Goal: Entertainment & Leisure: Consume media (video, audio)

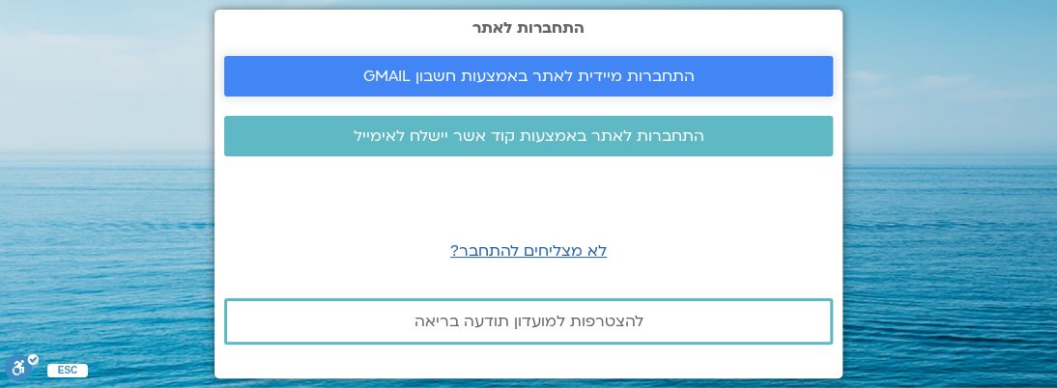
click at [633, 79] on span "התחברות מיידית לאתר באמצעות חשבון GMAIL" at bounding box center [528, 76] width 331 height 17
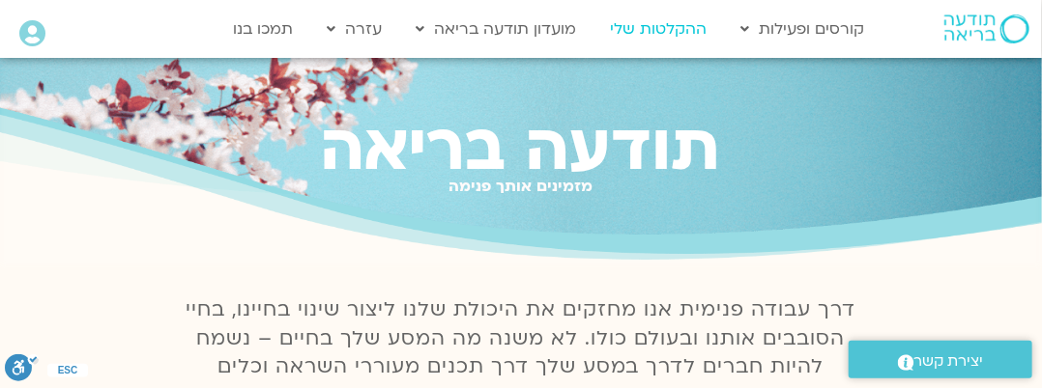
click at [696, 24] on link "ההקלטות שלי" at bounding box center [659, 29] width 116 height 37
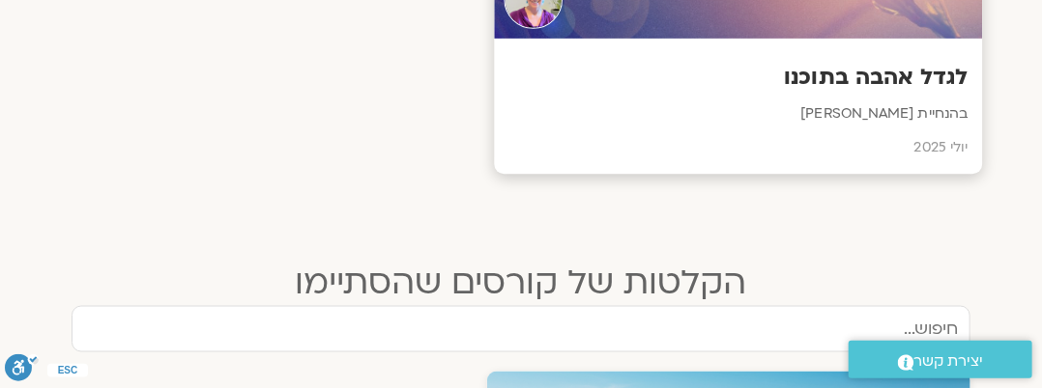
scroll to position [633, 0]
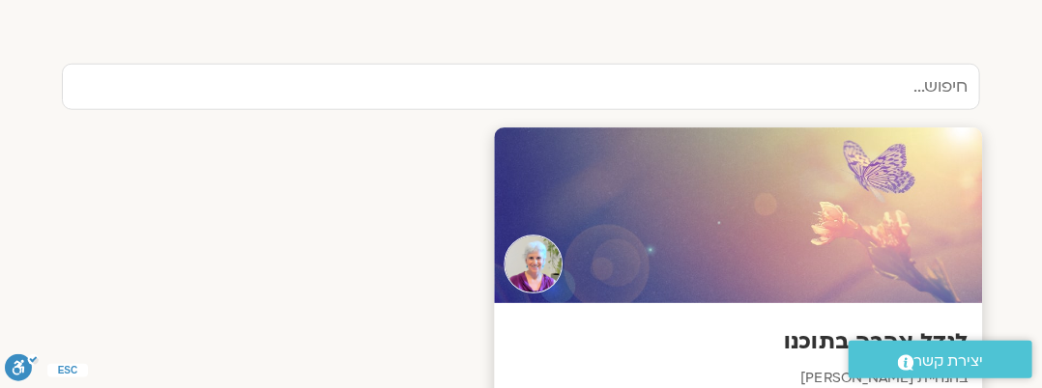
click at [724, 215] on div at bounding box center [739, 217] width 488 height 176
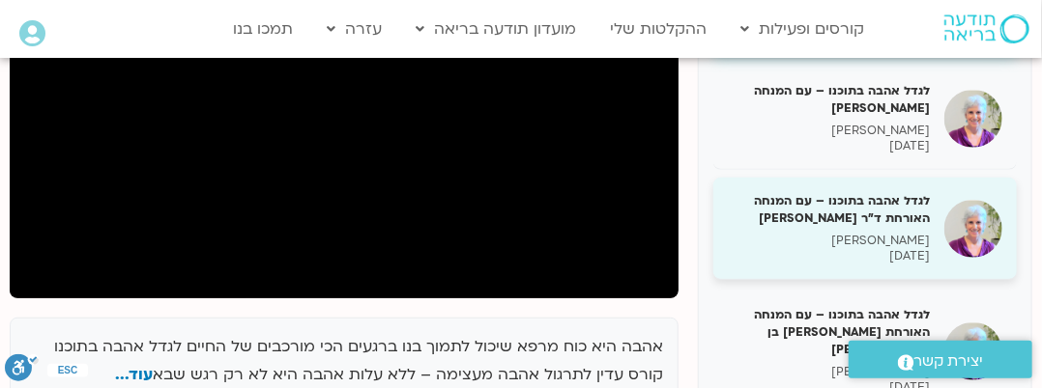
scroll to position [483, 0]
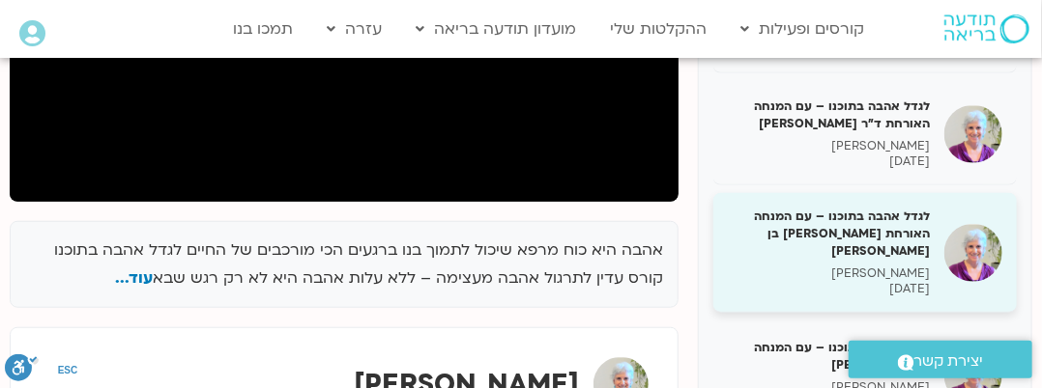
click at [869, 208] on h5 "לגדל אהבה בתוכנו – עם המנחה האורחת [PERSON_NAME] בן [PERSON_NAME]" at bounding box center [829, 234] width 202 height 53
